Goal: Information Seeking & Learning: Learn about a topic

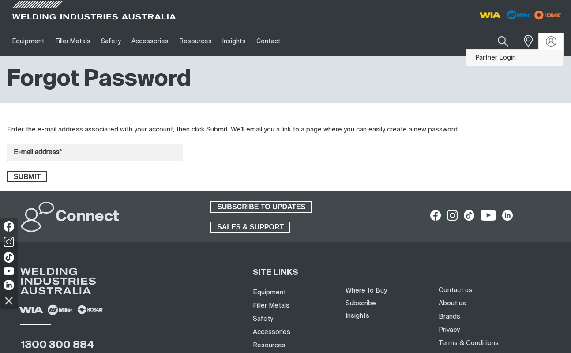
click at [518, 57] on link "Partner Login" at bounding box center [515, 58] width 97 height 16
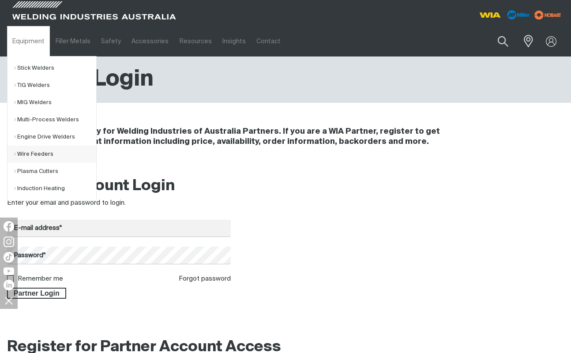
click at [38, 151] on link "Wire Feeders" at bounding box center [55, 154] width 82 height 17
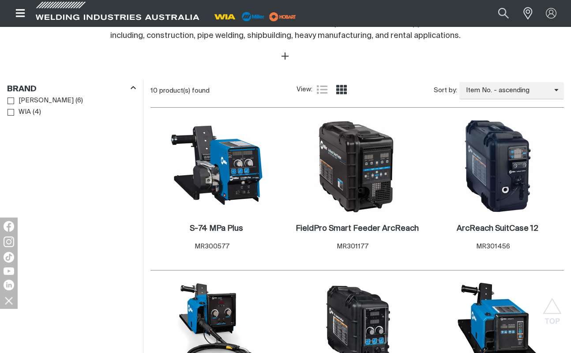
scroll to position [530, 0]
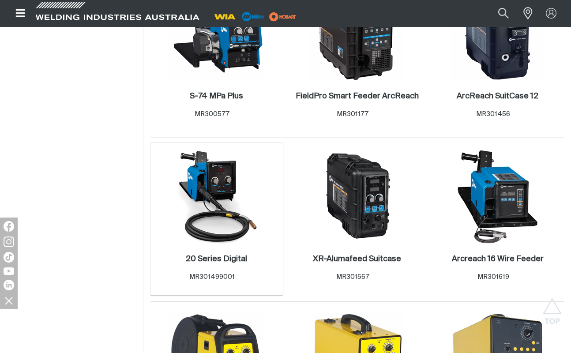
scroll to position [618, 0]
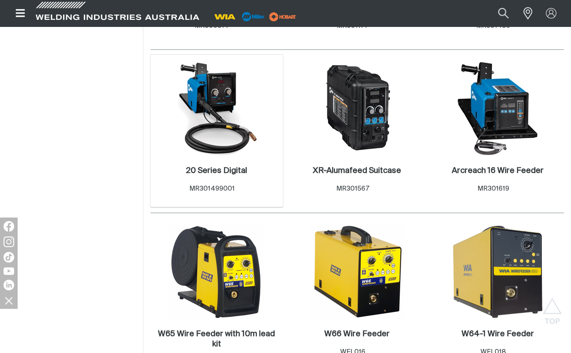
click at [219, 101] on img at bounding box center [217, 108] width 94 height 94
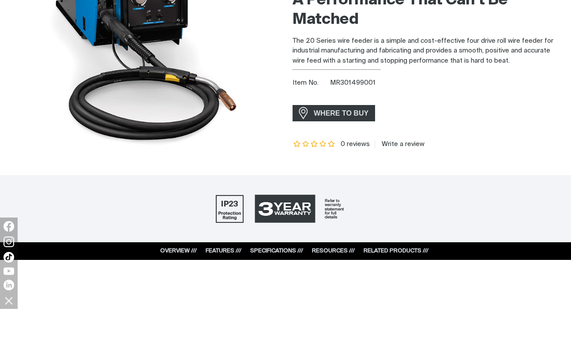
scroll to position [309, 0]
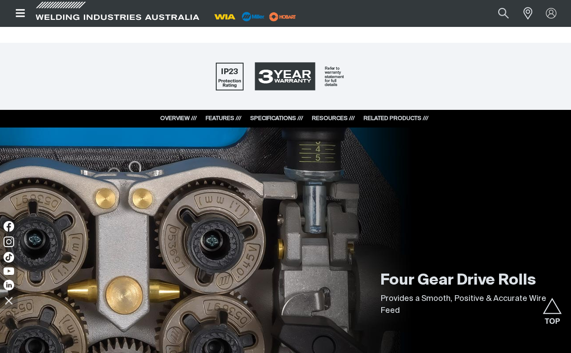
click at [385, 117] on link "RELATED PRODUCTS ///" at bounding box center [396, 119] width 65 height 6
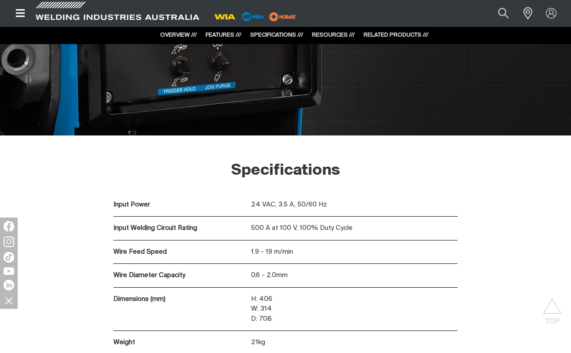
scroll to position [1500, 0]
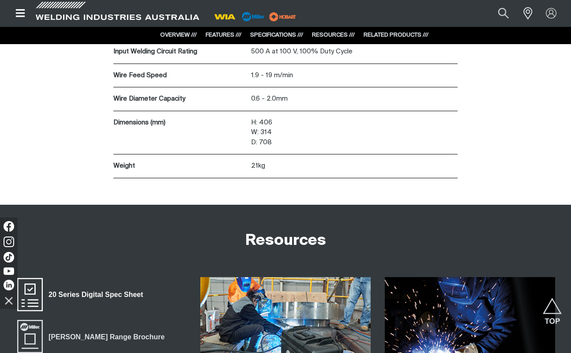
click at [95, 298] on span "20 Series Digital Spec Sheet" at bounding box center [96, 294] width 106 height 11
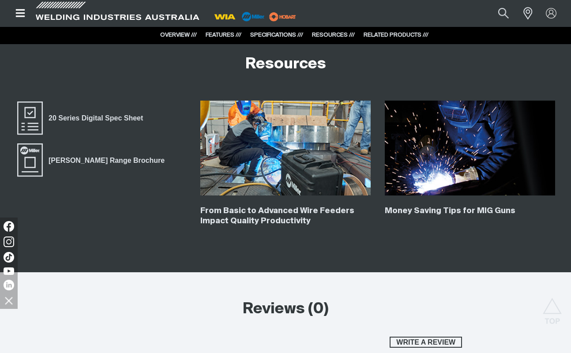
scroll to position [1898, 0]
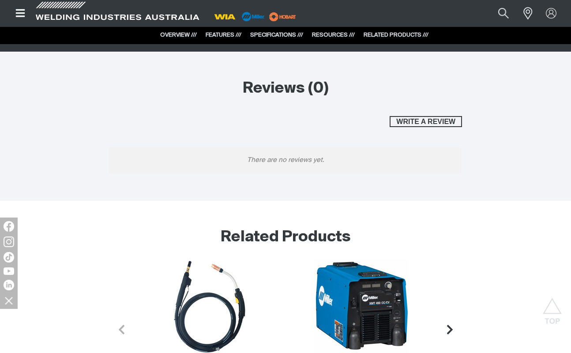
click at [16, 345] on div "Related Products . 440 A MIG Gun - 4.6m, [PERSON_NAME] XMT 450 XMT 350 FieldPro…" at bounding box center [285, 311] width 557 height 211
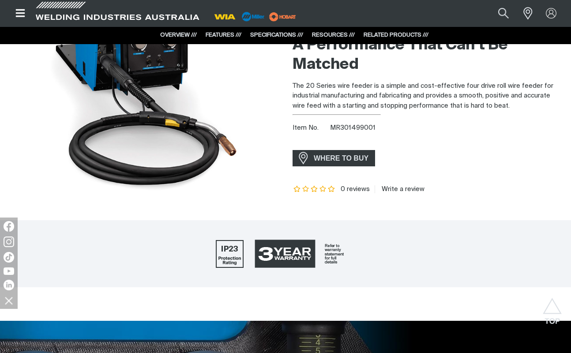
scroll to position [0, 0]
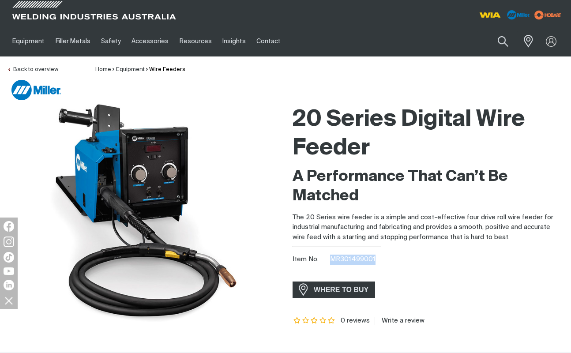
drag, startPoint x: 331, startPoint y: 258, endPoint x: 379, endPoint y: 258, distance: 48.6
click at [379, 258] on div "Item No. MR301499001" at bounding box center [429, 260] width 272 height 10
copy span "MR301499001"
click at [214, 67] on div "Back to overview Home Equipment Wire Feeders" at bounding box center [285, 66] width 557 height 18
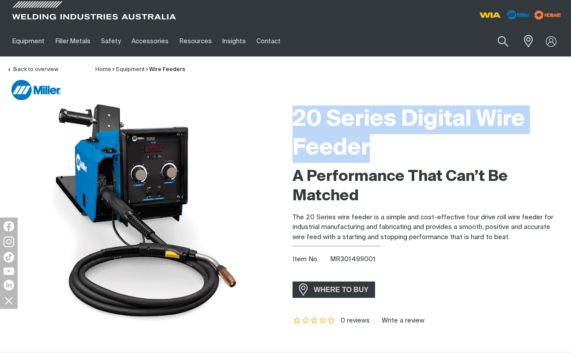
drag, startPoint x: 294, startPoint y: 116, endPoint x: 377, endPoint y: 147, distance: 88.7
click at [377, 147] on h1 "20 Series Digital Wire Feeder" at bounding box center [429, 134] width 272 height 57
copy h1 "20 Series Digital Wire Feeder"
